Goal: Information Seeking & Learning: Learn about a topic

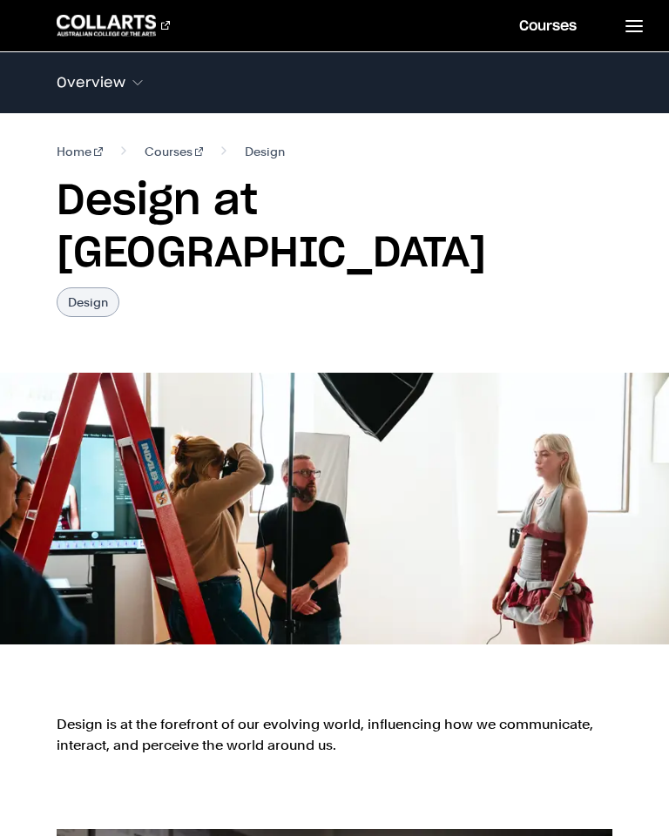
click at [668, 686] on div "Design is at the forefront of our evolving world, influencing how we communicat…" at bounding box center [334, 743] width 669 height 115
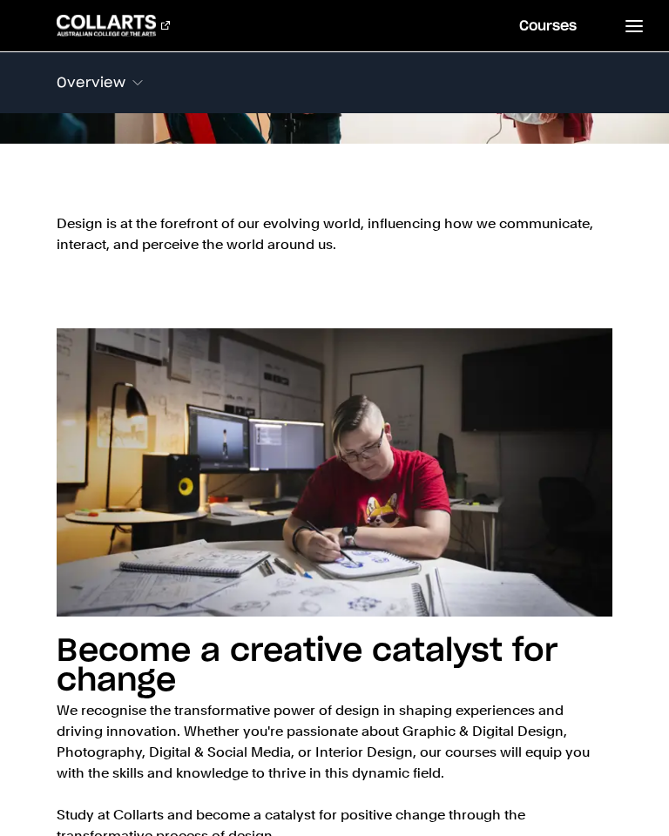
scroll to position [504, 0]
